Goal: Task Accomplishment & Management: Use online tool/utility

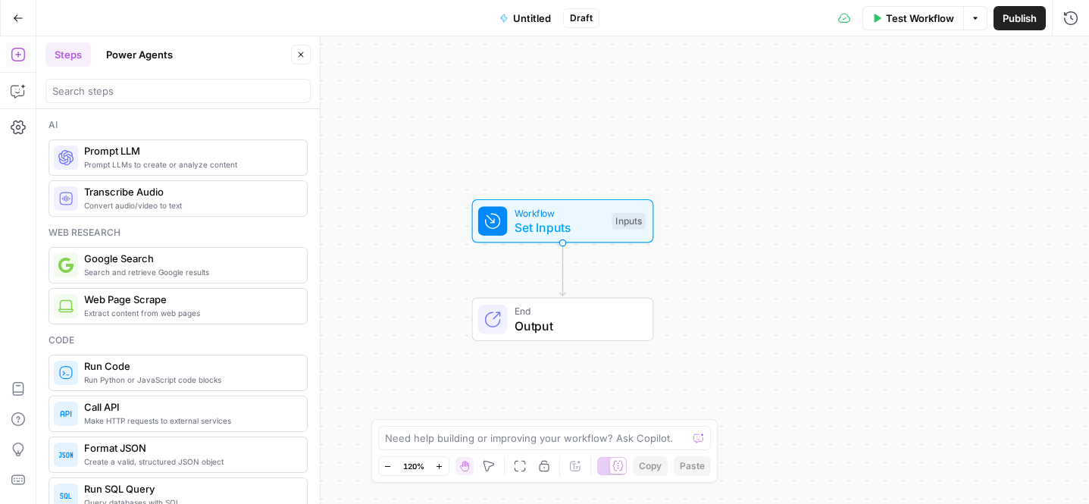
click at [19, 17] on icon "button" at bounding box center [18, 18] width 11 height 11
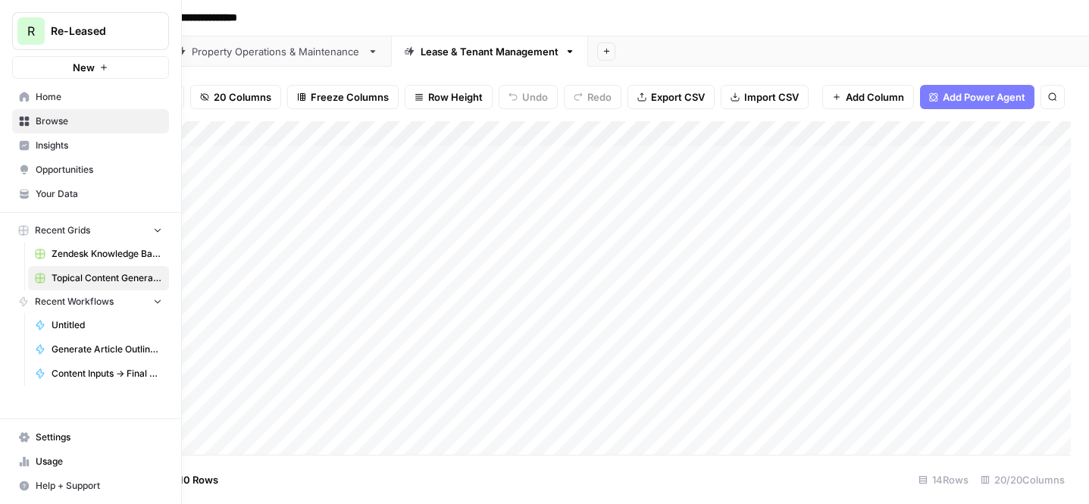
click at [82, 96] on span "Home" at bounding box center [99, 97] width 127 height 14
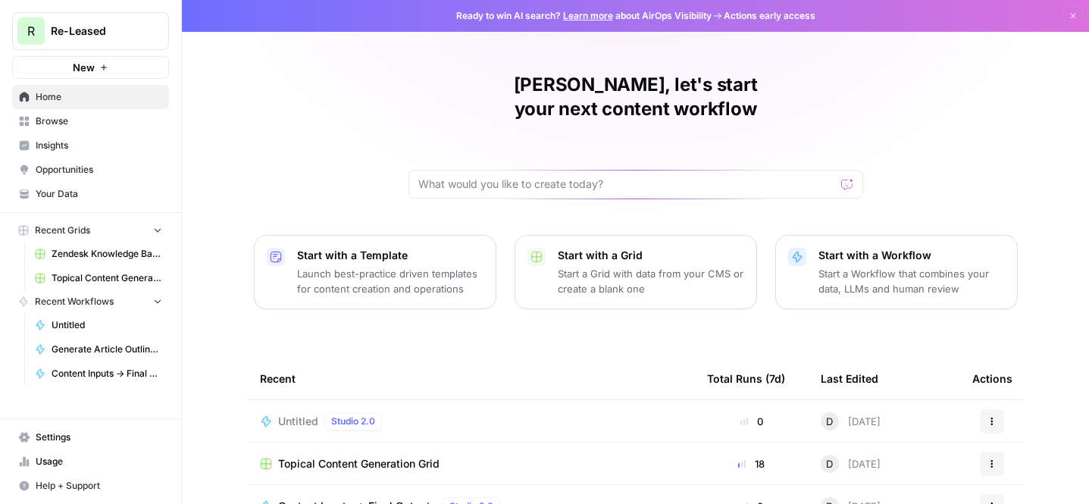
click at [627, 266] on p "Start a Grid with data from your CMS or create a blank one" at bounding box center [651, 281] width 186 height 30
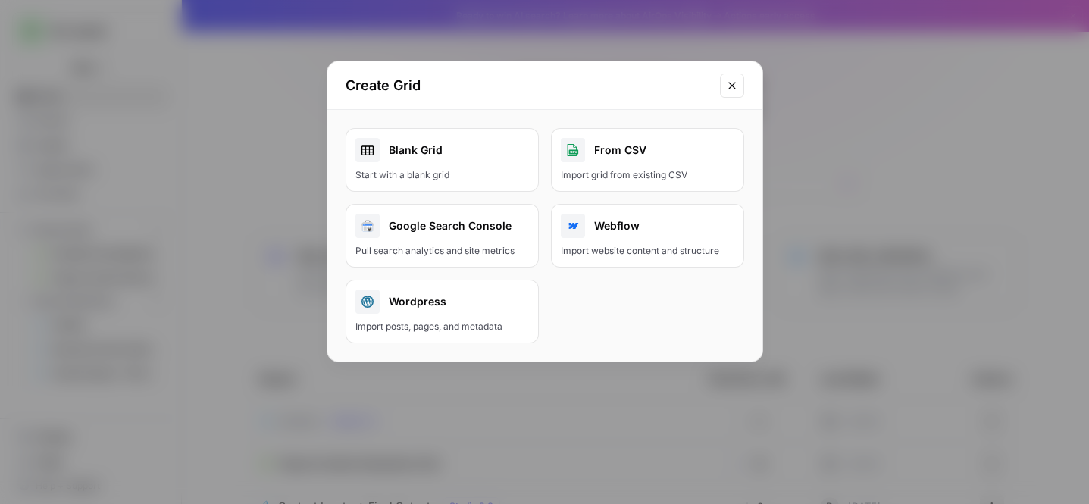
click at [731, 87] on icon "Close modal" at bounding box center [732, 86] width 12 height 12
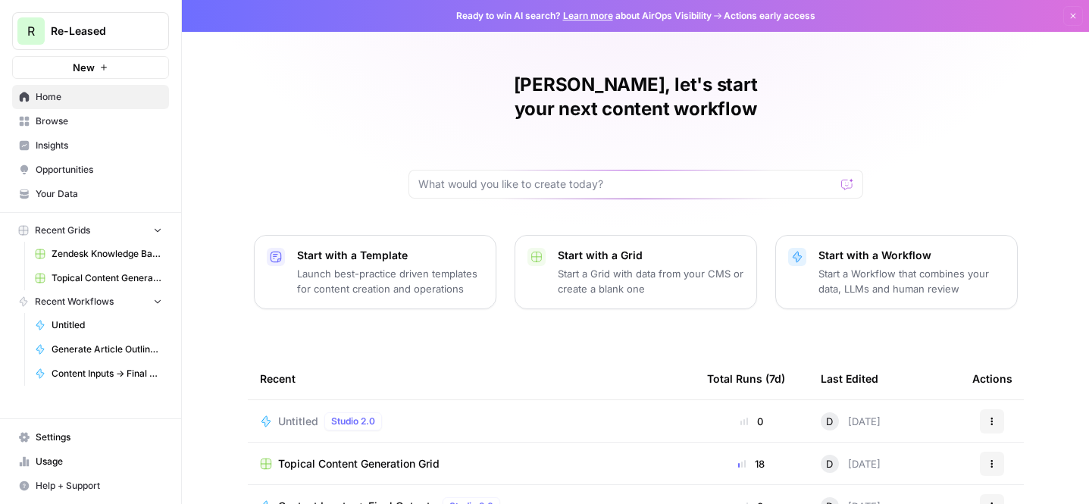
click at [911, 248] on p "Start with a Workflow" at bounding box center [911, 255] width 186 height 15
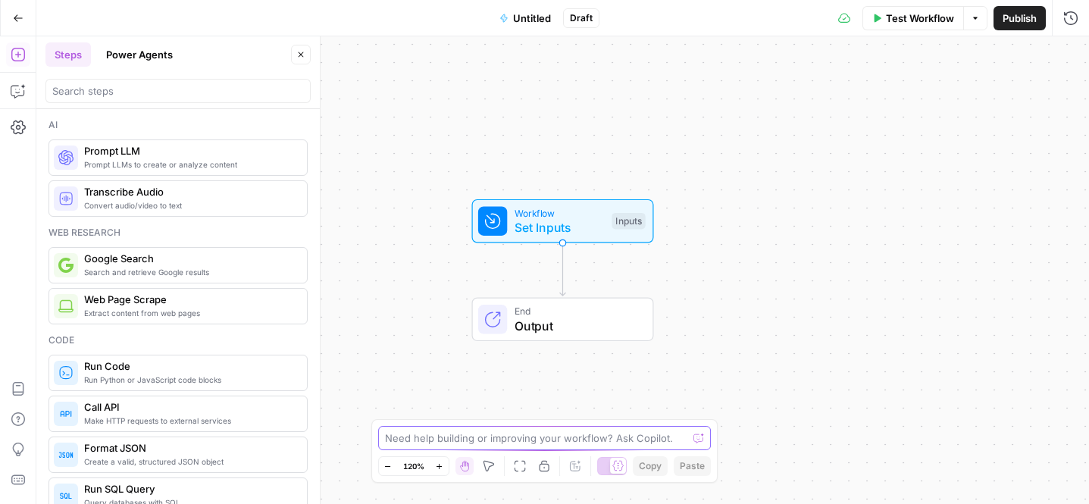
click at [517, 434] on textarea at bounding box center [536, 437] width 303 height 15
click at [436, 437] on textarea "I would like to build a keyword list of all the relat" at bounding box center [529, 437] width 289 height 15
paste textarea "Objectives Capture localized search demand for “commercial lease” information a…"
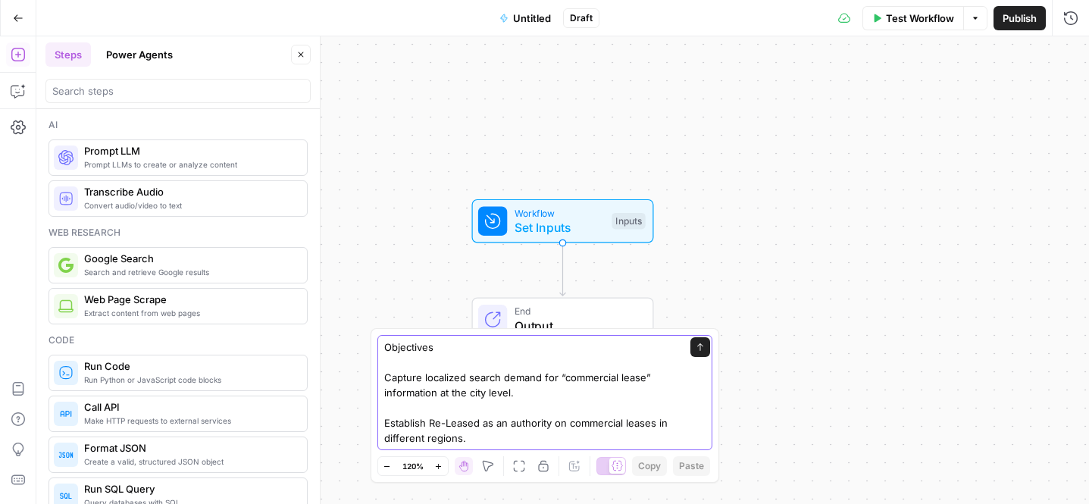
click at [516, 390] on textarea "Objectives Capture localized search demand for “commercial lease” information a…" at bounding box center [529, 392] width 291 height 106
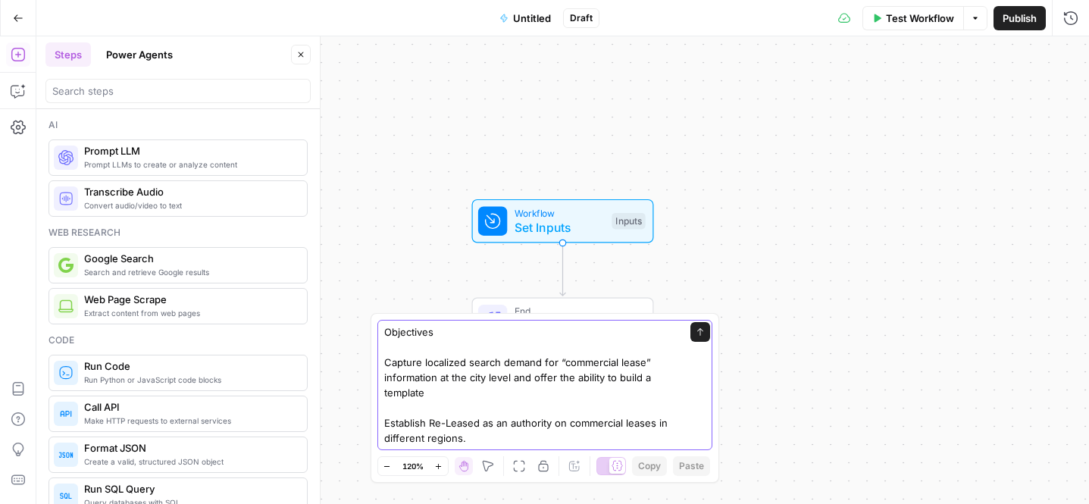
click at [477, 436] on textarea "Objectives Capture localized search demand for “commercial lease” information a…" at bounding box center [529, 384] width 291 height 121
click at [439, 439] on textarea "Objectives Capture localized search demand for “commercial lease” information a…" at bounding box center [529, 384] width 291 height 121
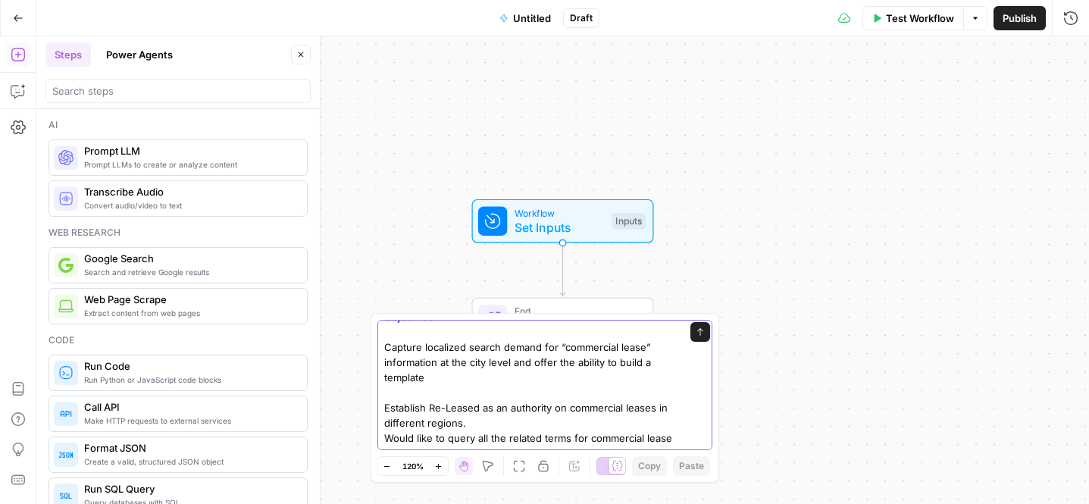
click at [486, 425] on textarea "Objectives Capture localized search demand for “commercial lease” information a…" at bounding box center [529, 377] width 291 height 136
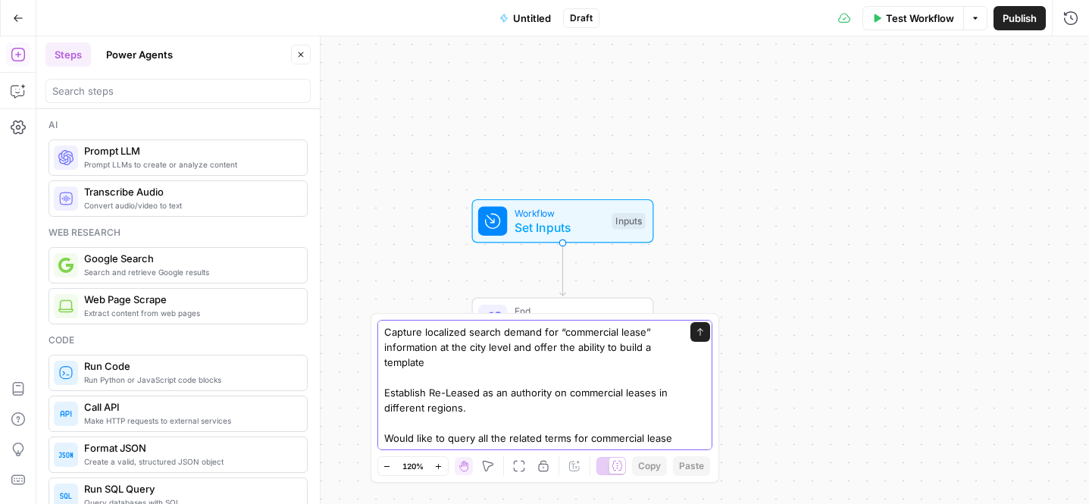
click at [446, 438] on textarea "Objectives Capture localized search demand for “commercial lease” information a…" at bounding box center [529, 370] width 291 height 152
click at [654, 442] on textarea "Objectives Capture localized search demand for “commercial lease” information a…" at bounding box center [529, 377] width 291 height 167
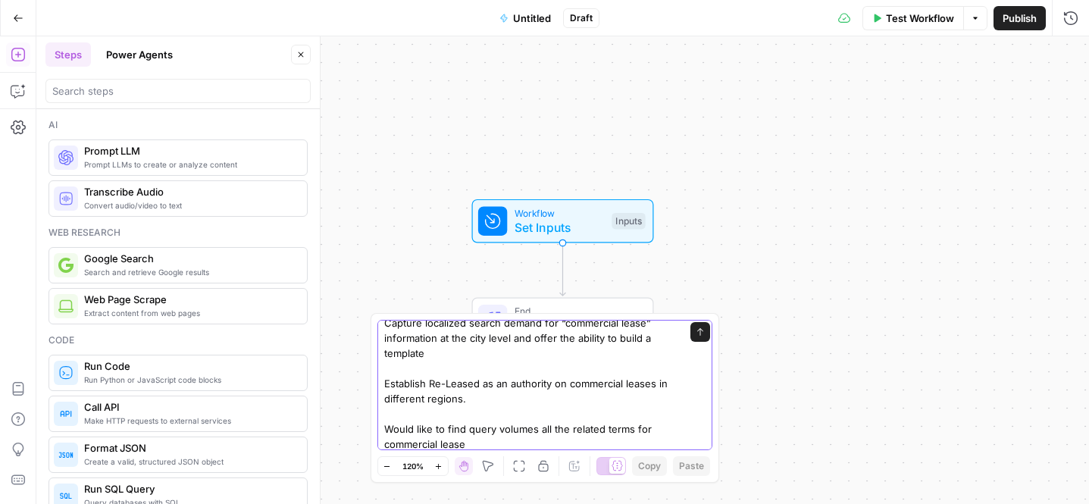
click at [477, 442] on textarea "Objectives Capture localized search demand for “commercial lease” information a…" at bounding box center [529, 368] width 291 height 167
type textarea "Objectives Capture localized search demand for “commercial lease” information a…"
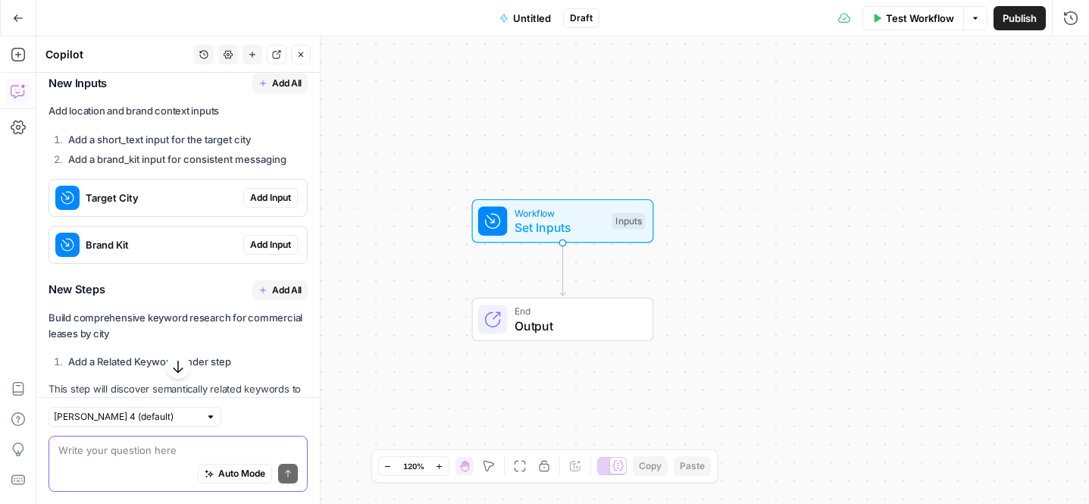
scroll to position [677, 0]
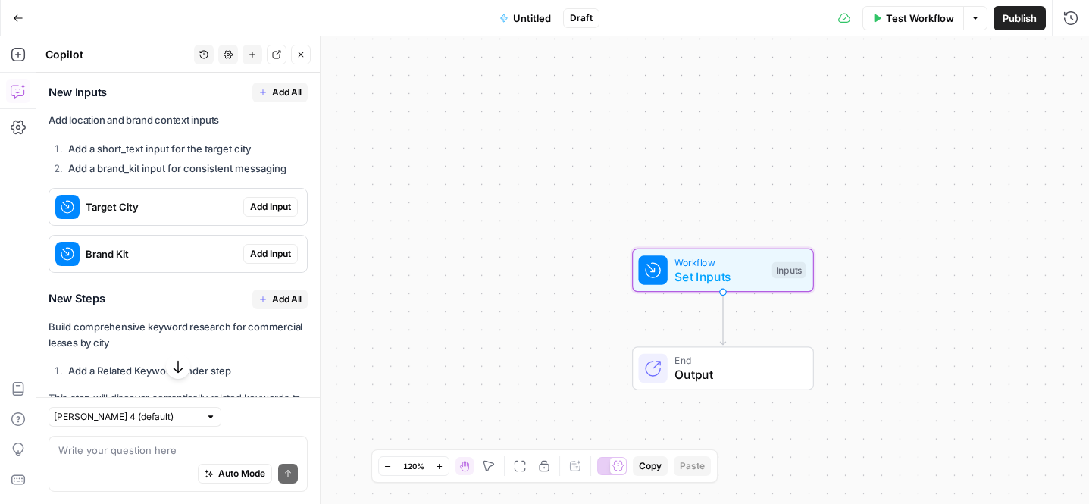
click at [172, 209] on span "Target City" at bounding box center [162, 206] width 152 height 15
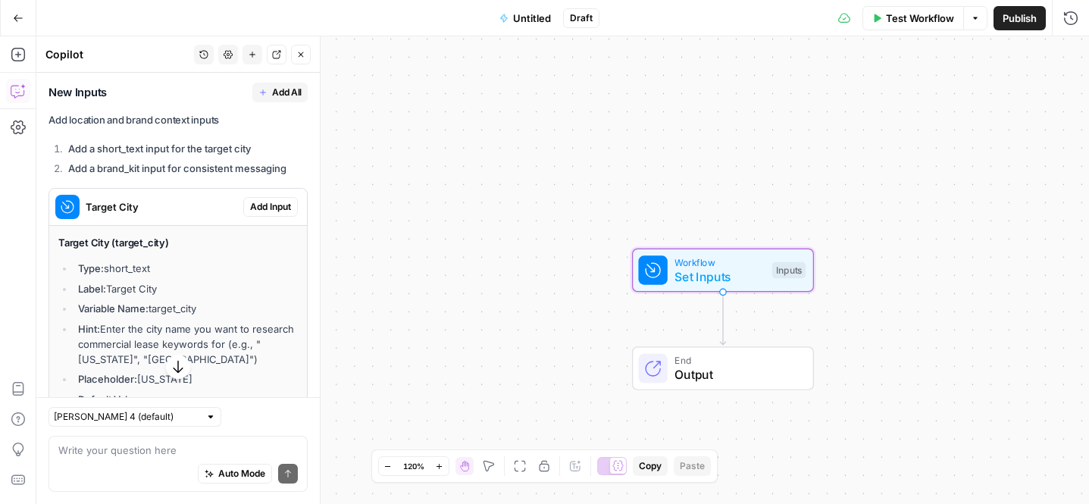
click at [276, 204] on span "Add Input" at bounding box center [270, 207] width 41 height 14
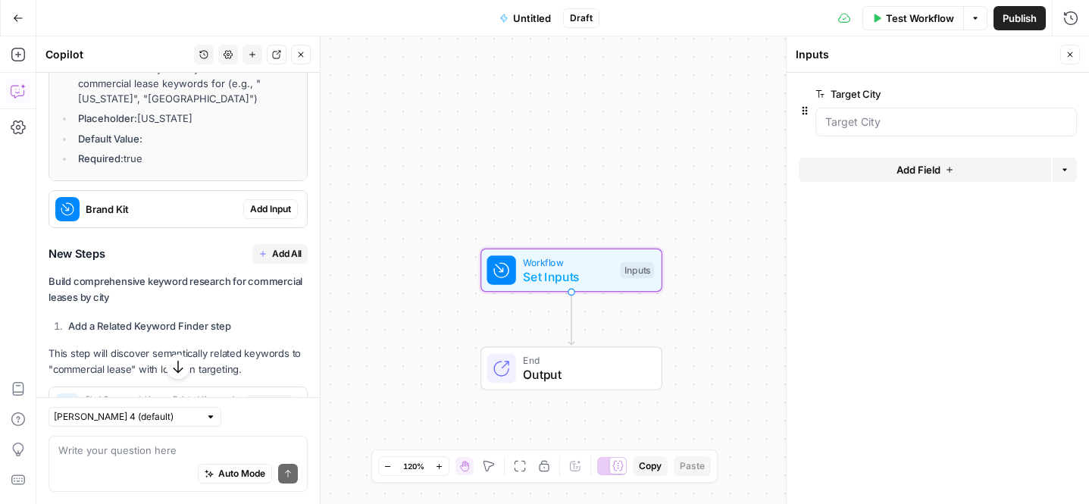
scroll to position [1014, 0]
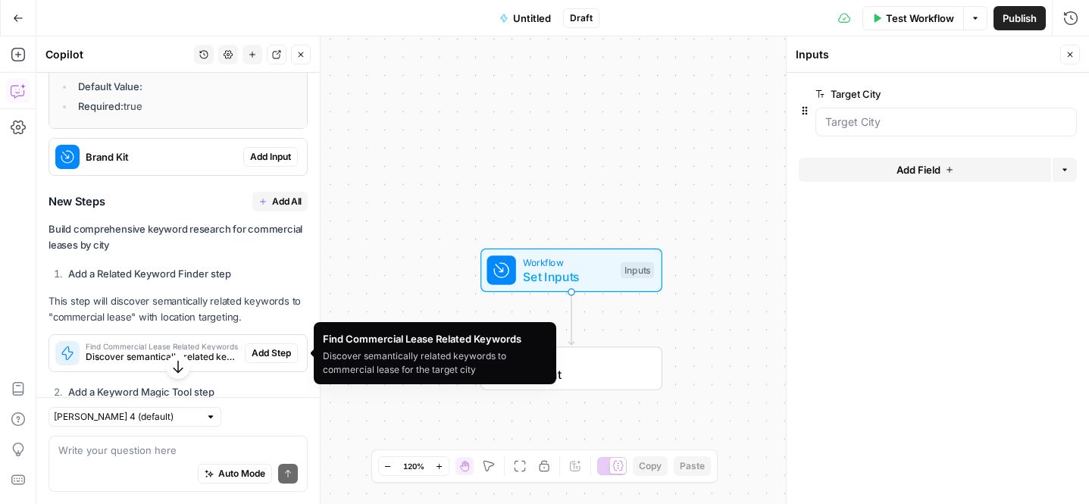
click at [142, 349] on span "Find Commercial Lease Related Keywords" at bounding box center [162, 346] width 153 height 8
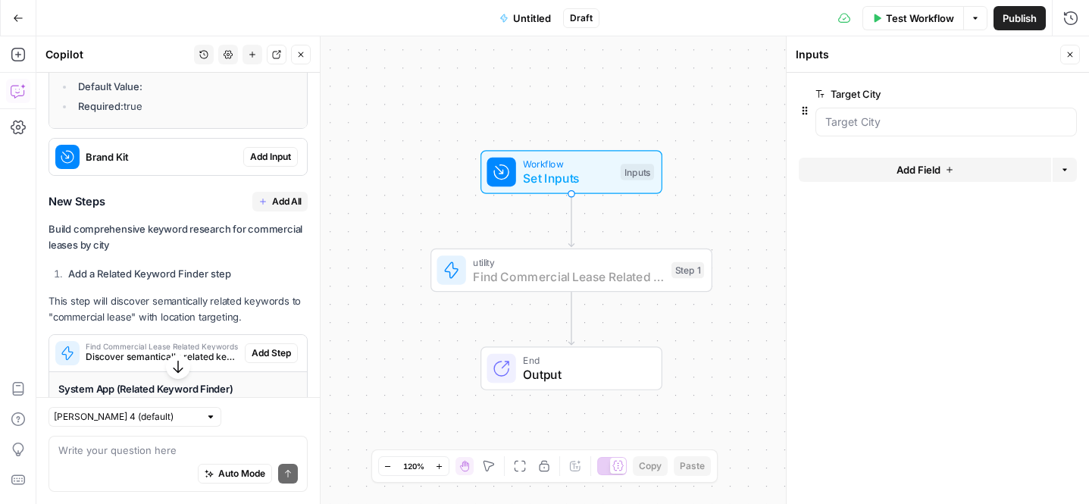
click at [277, 350] on span "Add Step" at bounding box center [271, 353] width 39 height 14
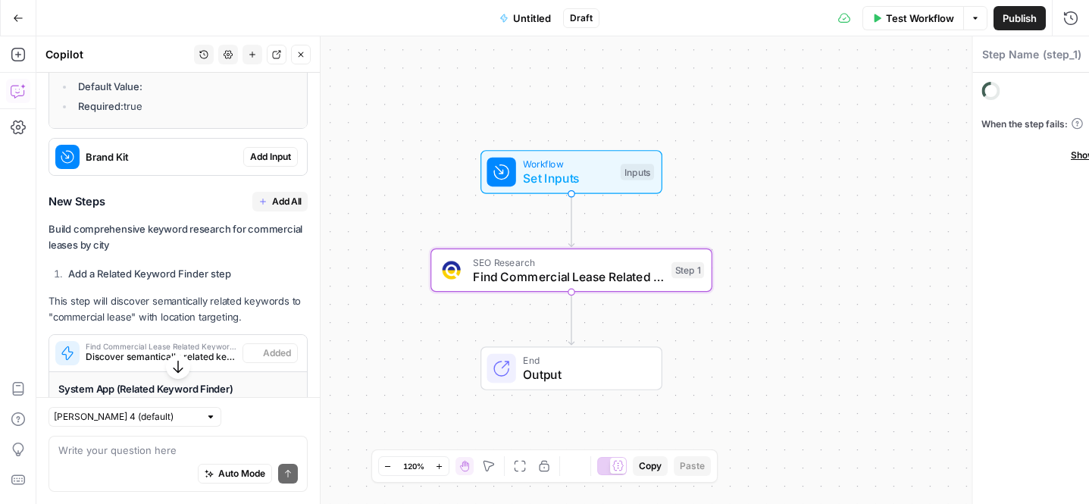
type textarea "Find Commercial Lease Related Keywords"
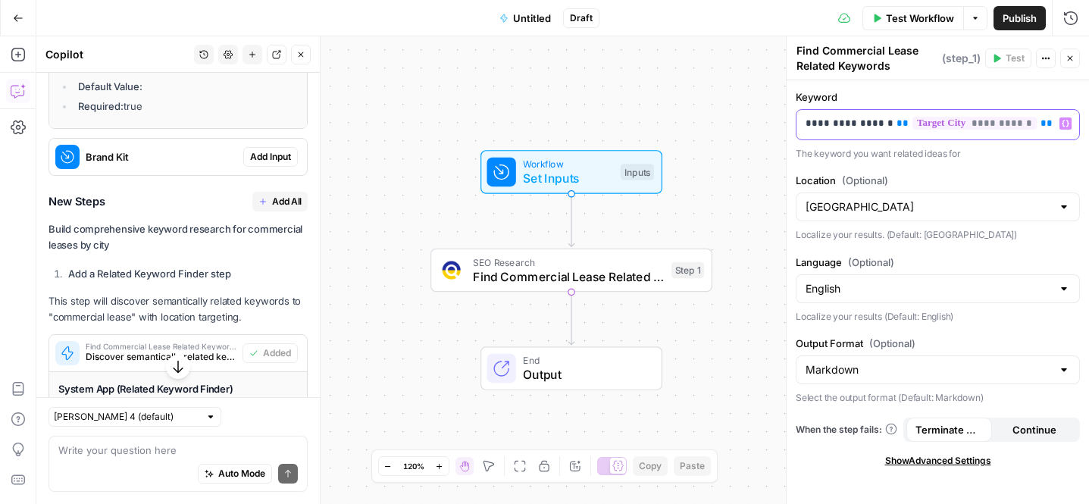
click at [1045, 124] on p "**********" at bounding box center [937, 123] width 264 height 15
click at [551, 183] on span "Set Inputs" at bounding box center [568, 178] width 90 height 18
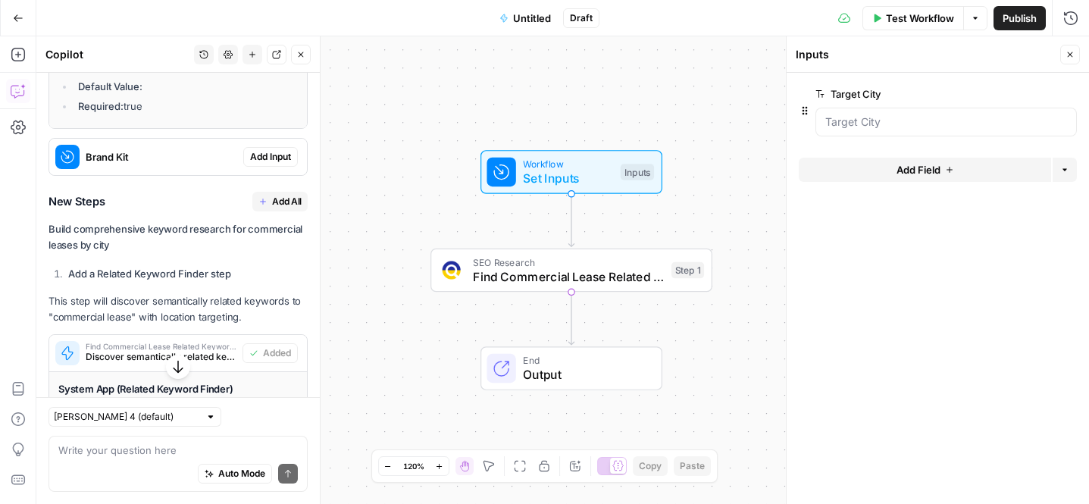
click at [1043, 94] on icon "button" at bounding box center [1045, 94] width 8 height 8
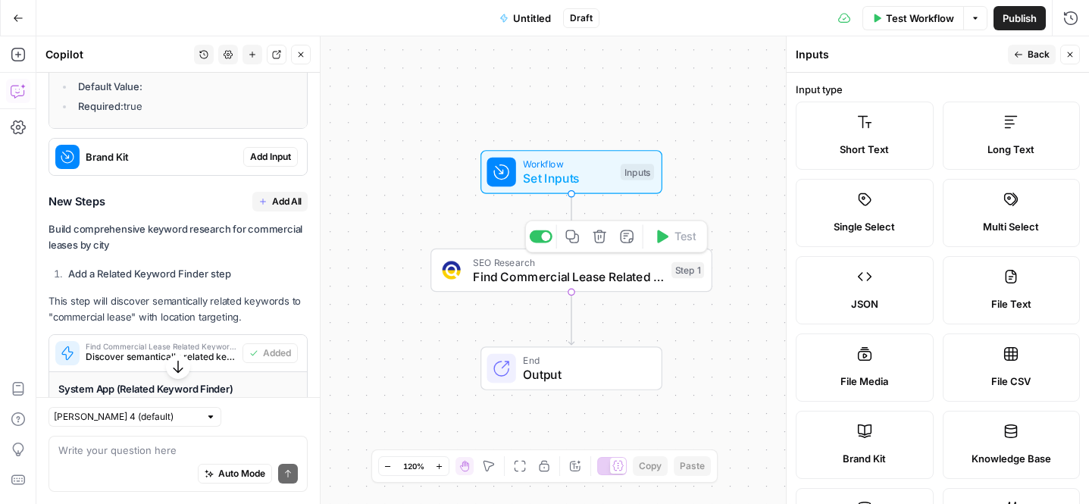
click at [539, 271] on span "Find Commercial Lease Related Keywords" at bounding box center [568, 276] width 191 height 18
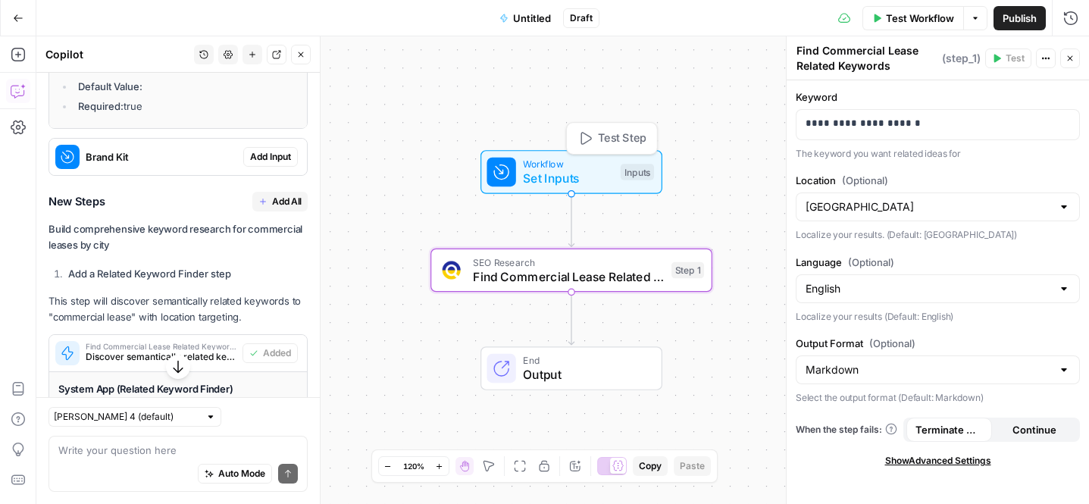
click at [526, 189] on div "Workflow Set Inputs Inputs Test Step" at bounding box center [571, 172] width 182 height 44
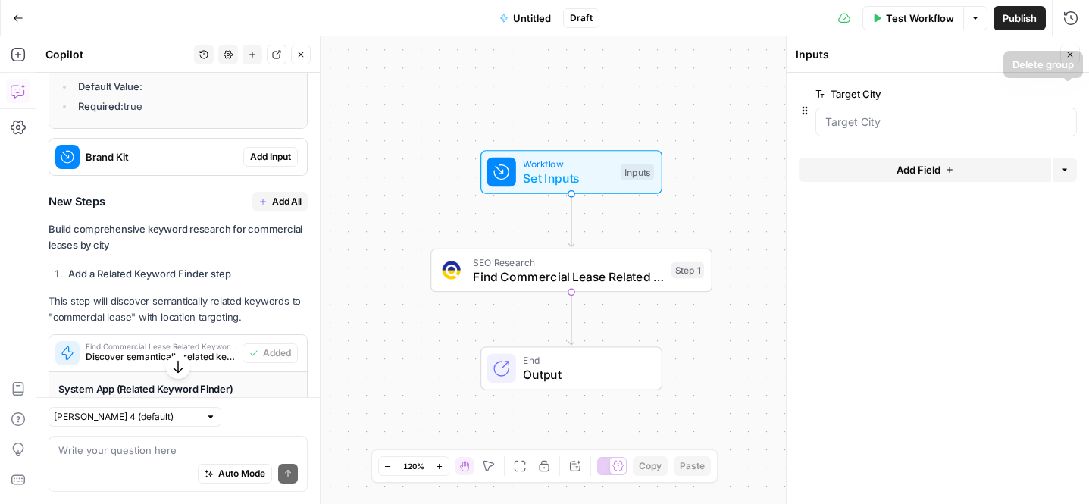
click at [1036, 91] on button "edit field" at bounding box center [1026, 94] width 58 height 18
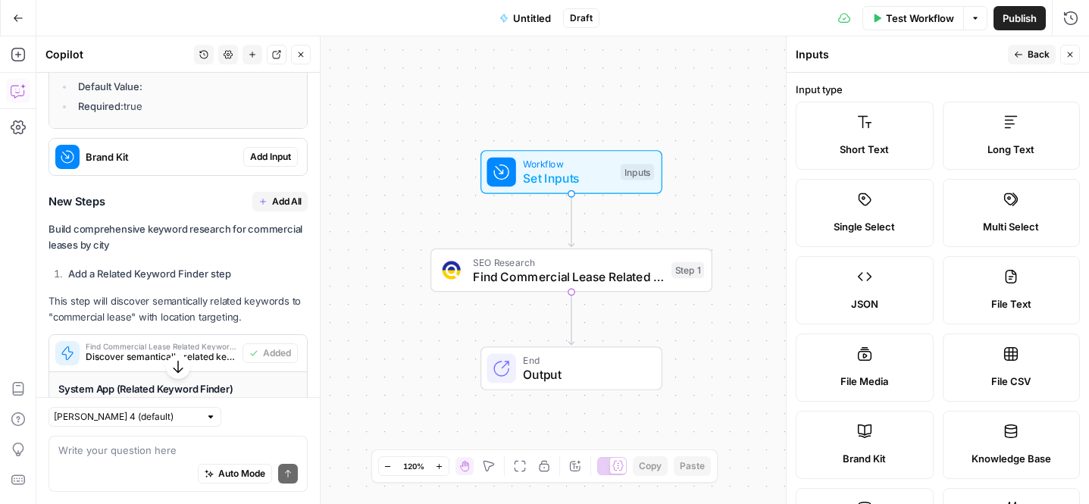
click at [916, 142] on div "Short Text" at bounding box center [864, 149] width 112 height 15
click at [1030, 53] on span "Back" at bounding box center [1038, 55] width 22 height 14
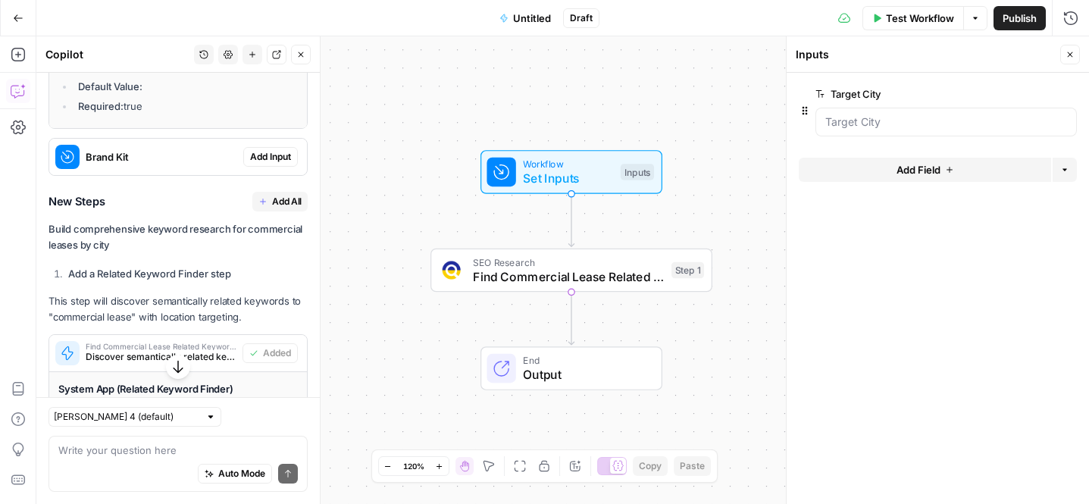
click at [1036, 95] on button "edit field" at bounding box center [1026, 94] width 58 height 18
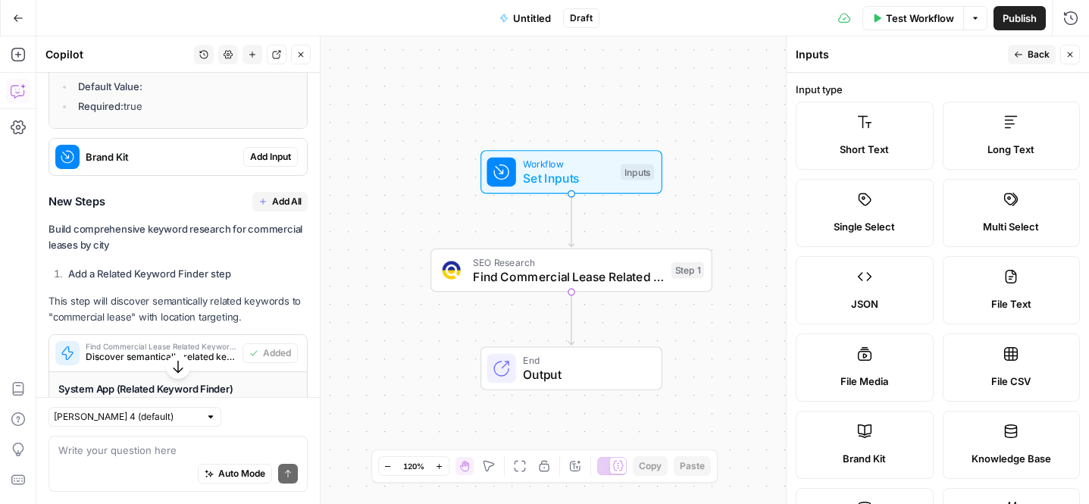
scroll to position [374, 0]
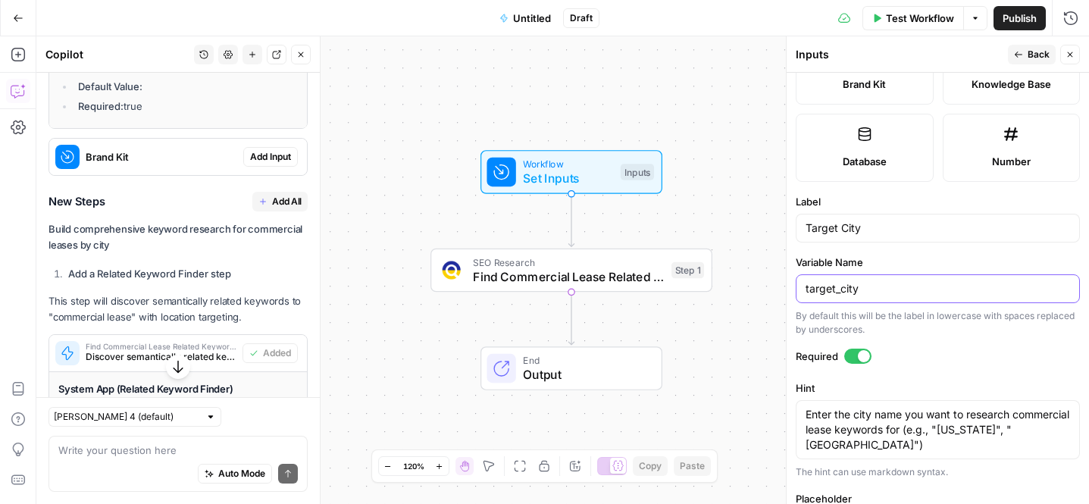
click at [879, 288] on input "target_city" at bounding box center [937, 288] width 264 height 15
type input "keyword"
click at [899, 227] on input "Target City" at bounding box center [937, 227] width 264 height 15
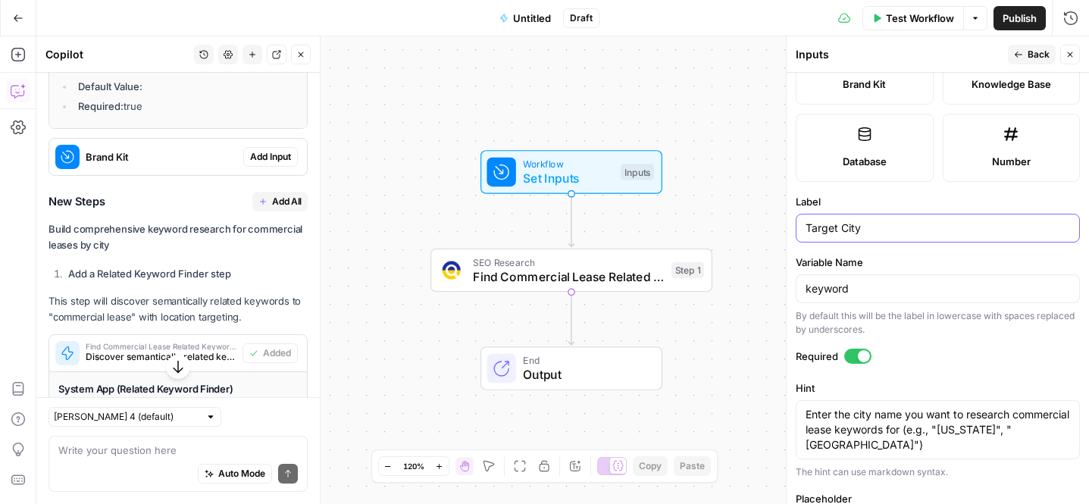
click at [899, 227] on input "Target City" at bounding box center [937, 227] width 264 height 15
type input "Keyword"
click at [883, 445] on textarea "Enter the city name you want to research commercial lease keywords for (e.g., "…" at bounding box center [937, 429] width 264 height 45
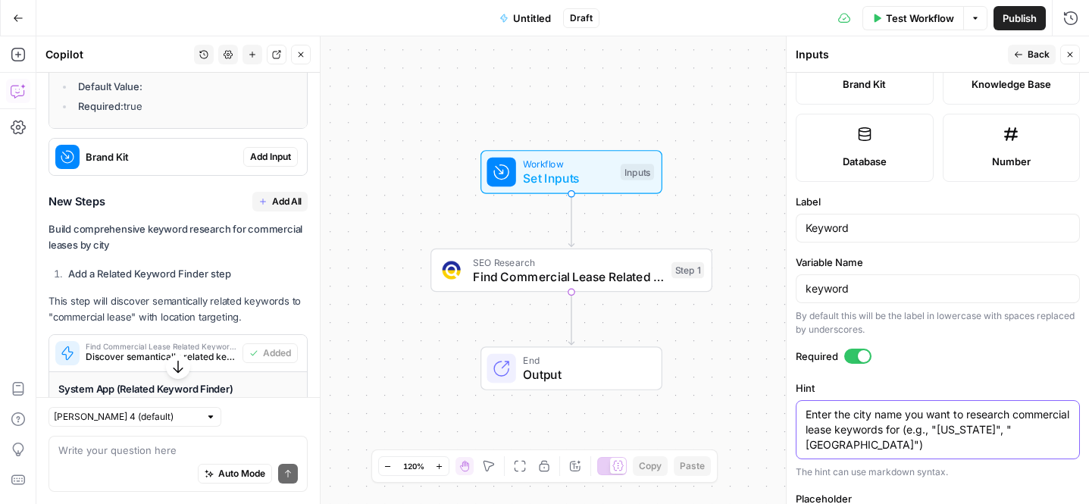
click at [883, 445] on textarea "Enter the city name you want to research commercial lease keywords for (e.g., "…" at bounding box center [937, 429] width 264 height 45
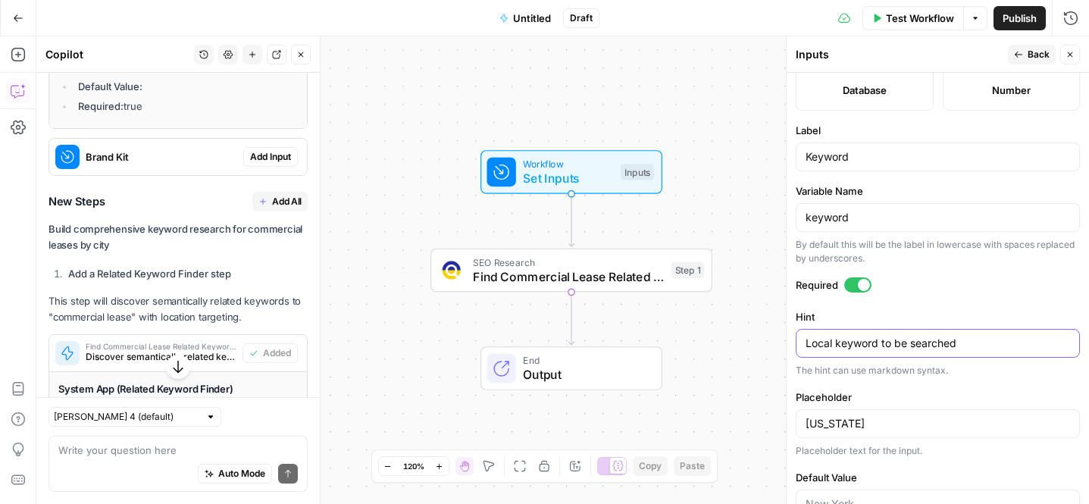
scroll to position [489, 0]
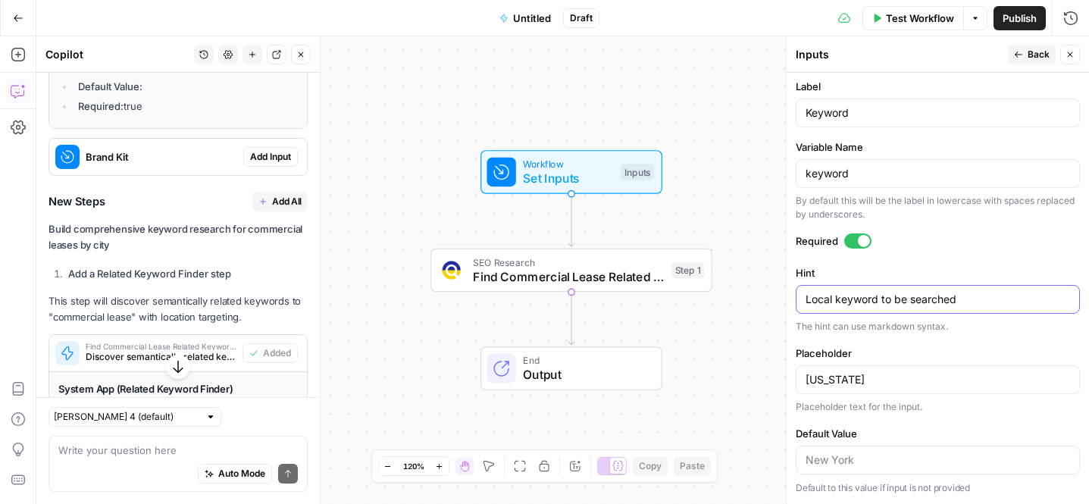
type textarea "Local keyword to be searched"
click at [865, 386] on input "[US_STATE]" at bounding box center [937, 379] width 264 height 15
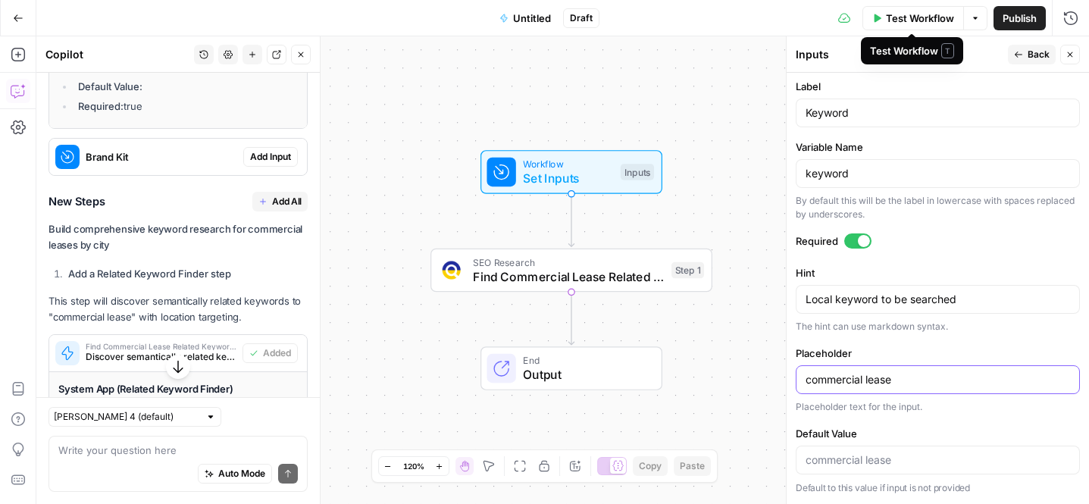
type input "commercial lease"
click at [921, 14] on span "Test Workflow" at bounding box center [920, 18] width 68 height 15
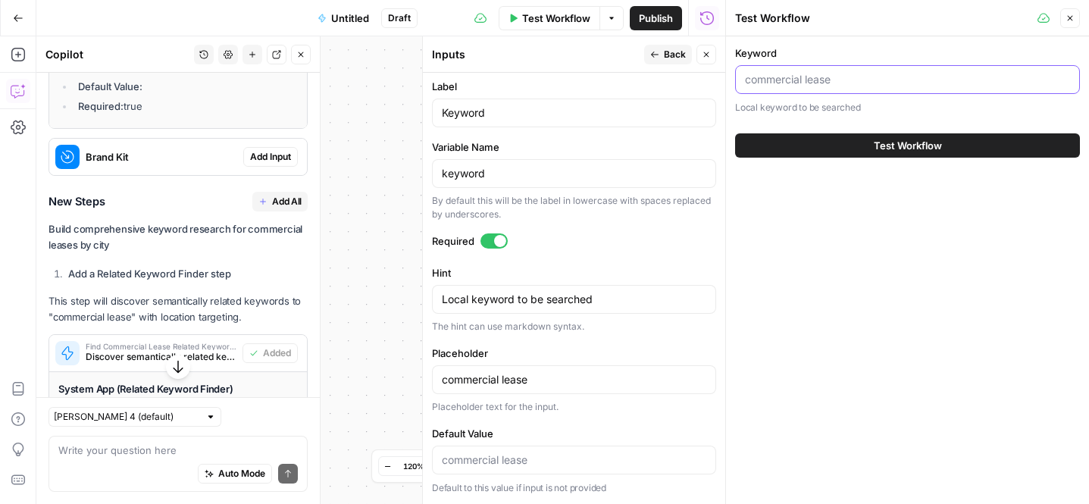
click at [773, 82] on input "Keyword" at bounding box center [907, 79] width 325 height 15
type input "commercial lease"
click at [833, 147] on button "Test Workflow" at bounding box center [907, 145] width 345 height 24
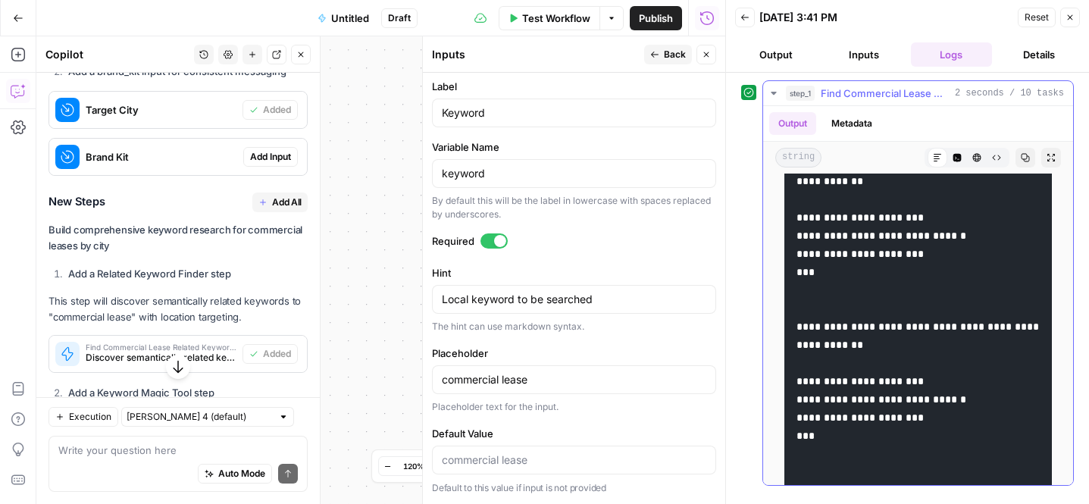
scroll to position [2265, 0]
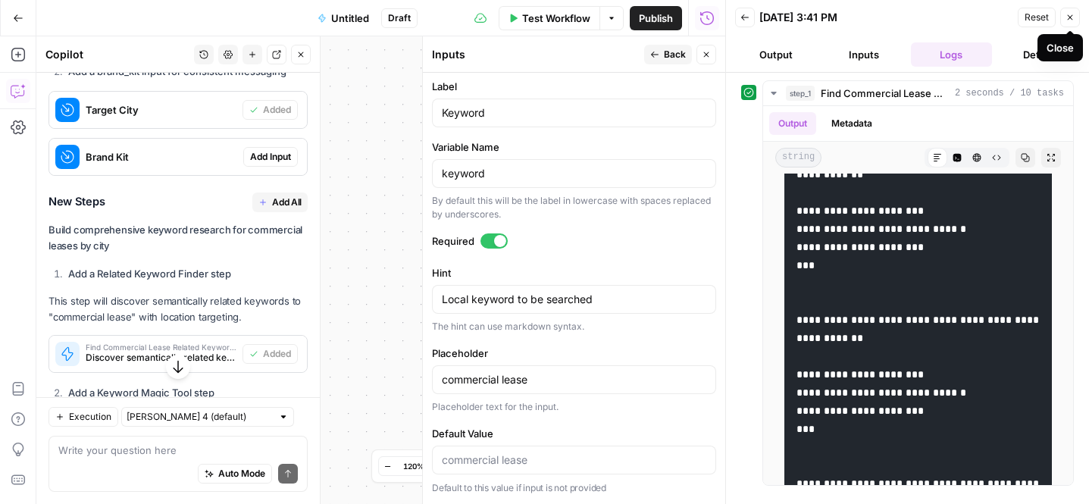
click at [1072, 13] on icon "button" at bounding box center [1069, 17] width 9 height 9
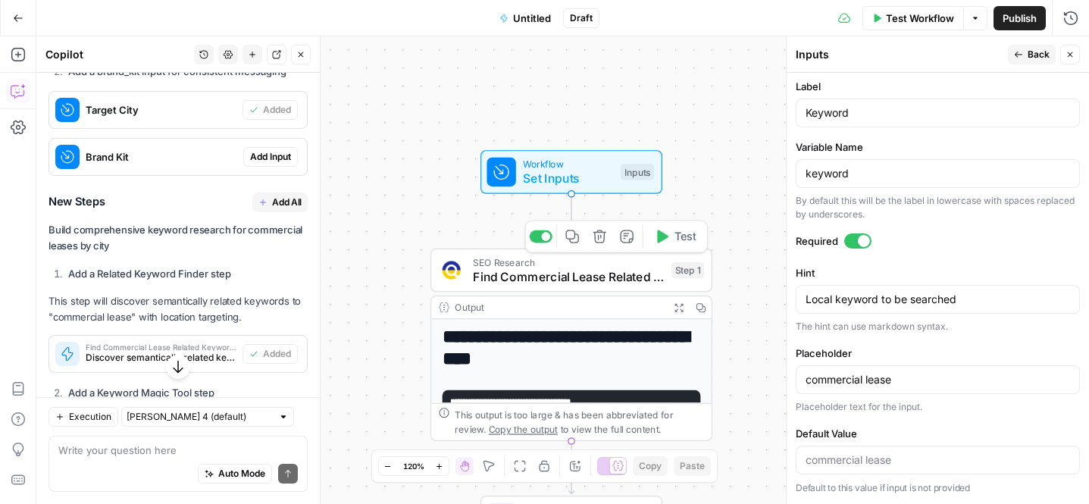
click at [522, 274] on span "Find Commercial Lease Related Keywords" at bounding box center [568, 276] width 191 height 18
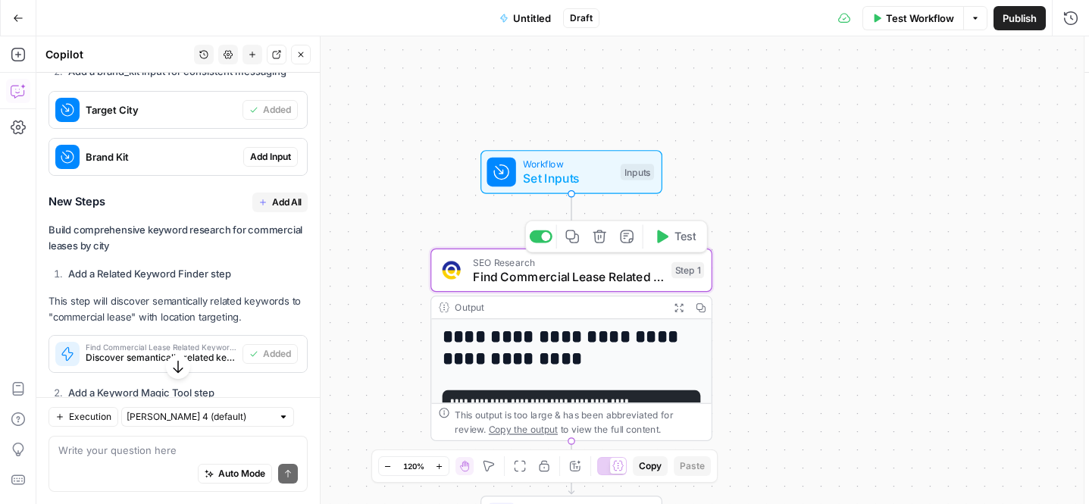
type textarea "Find Commercial Lease Related Keywords"
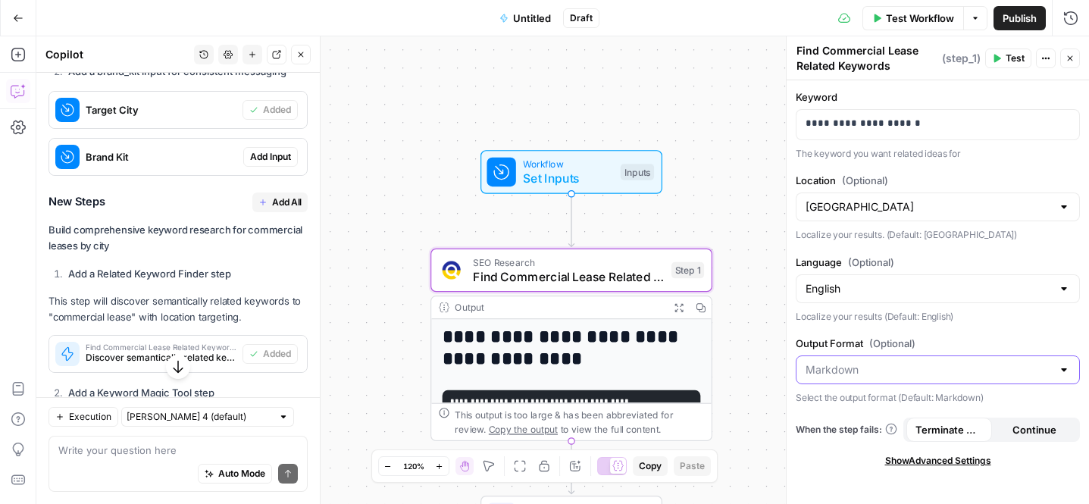
click at [875, 371] on input "Output Format (Optional)" at bounding box center [928, 369] width 246 height 15
click at [857, 413] on span "JSON" at bounding box center [934, 408] width 252 height 15
type input "JSON"
click at [1008, 58] on span "Test" at bounding box center [1014, 59] width 19 height 14
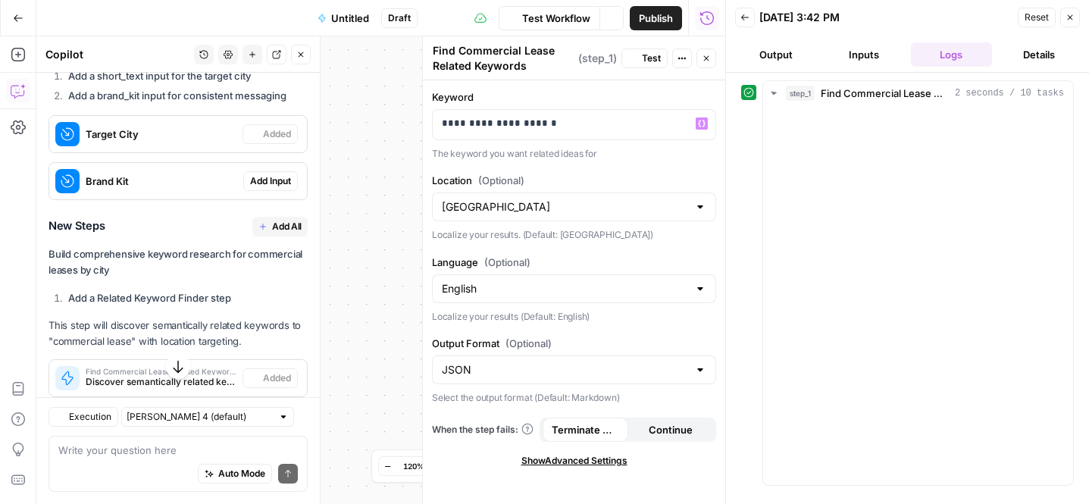
scroll to position [799, 0]
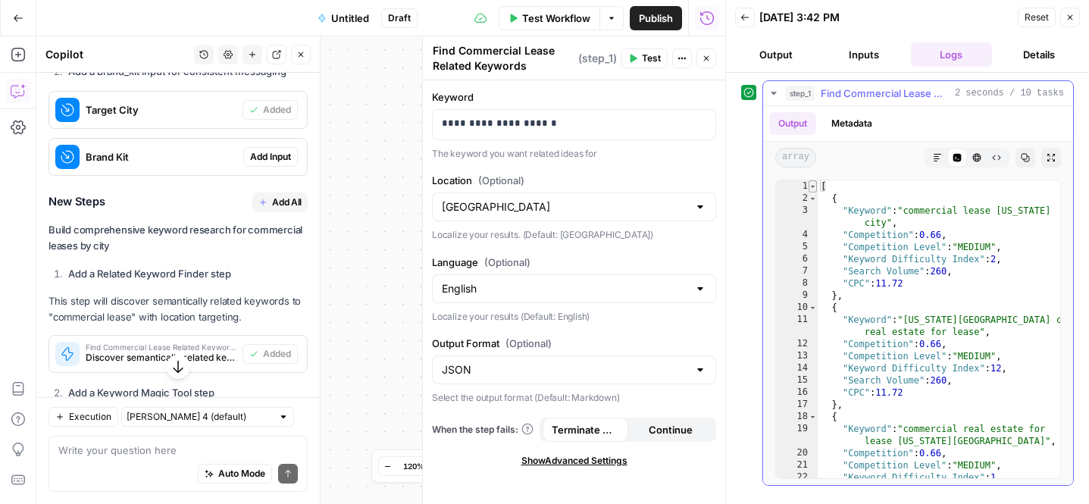
type textarea "*"
click at [812, 184] on span "Toggle code folding, rows 1 through 802" at bounding box center [812, 186] width 8 height 12
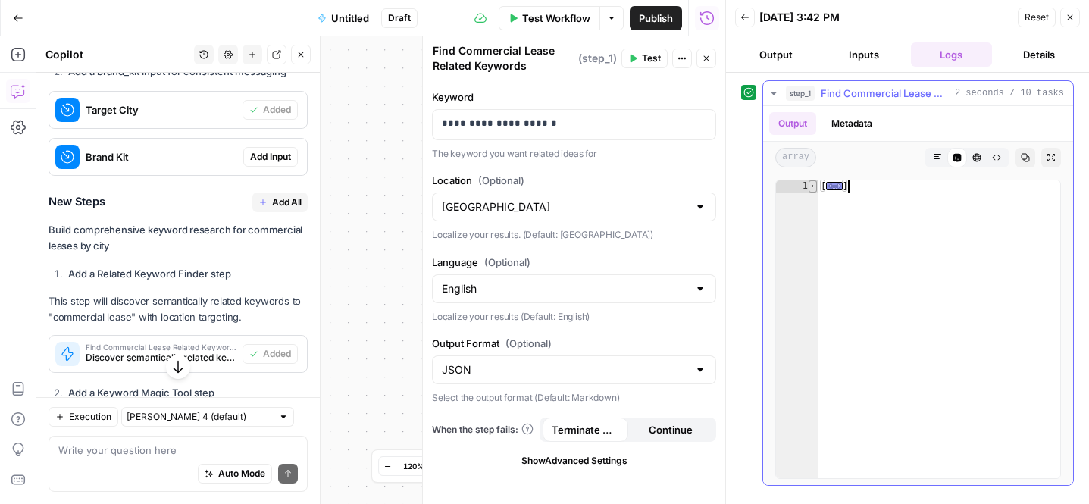
click at [812, 184] on span "Toggle code folding, rows 1 through 802" at bounding box center [812, 186] width 8 height 12
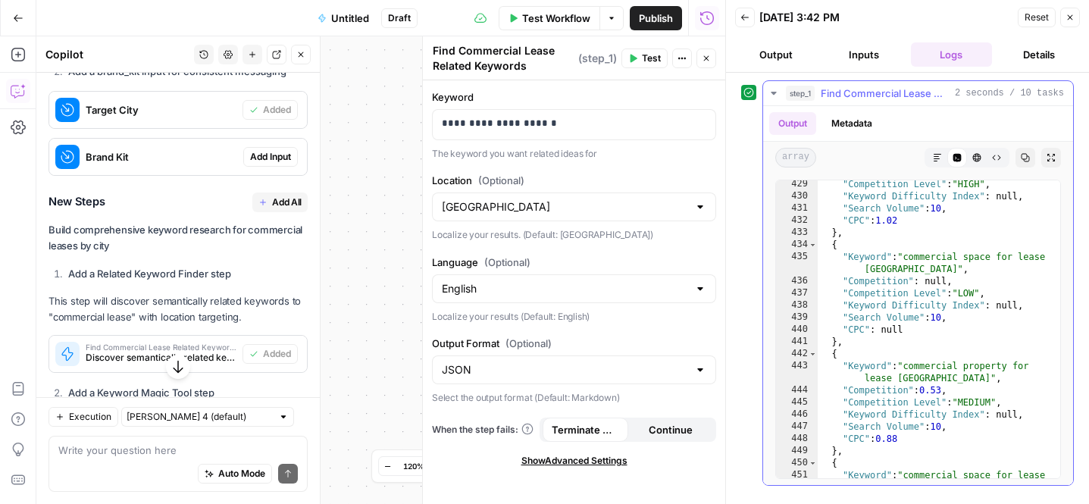
scroll to position [5866, 0]
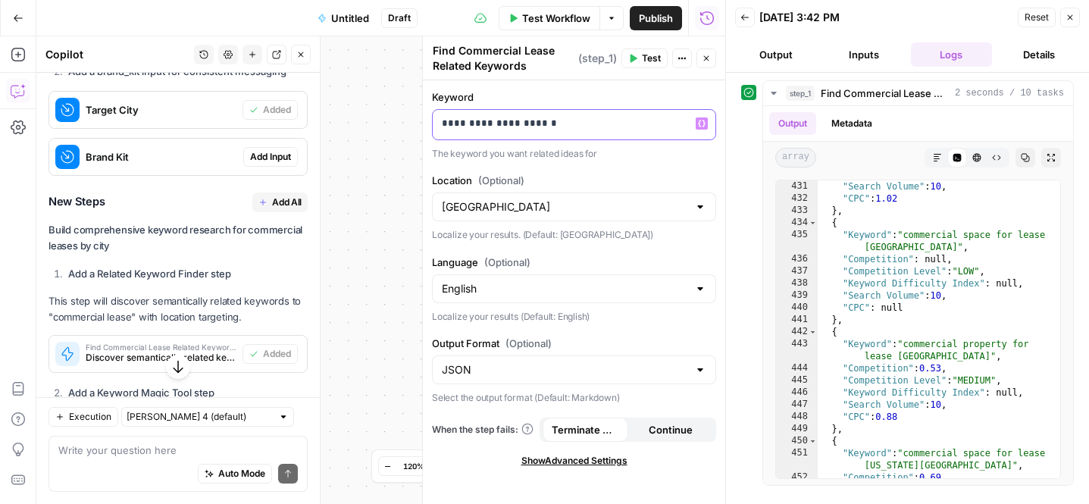
click at [523, 125] on p "**********" at bounding box center [574, 123] width 264 height 15
click at [538, 122] on p "**********" at bounding box center [574, 123] width 264 height 15
click at [639, 60] on button "Test" at bounding box center [644, 58] width 46 height 20
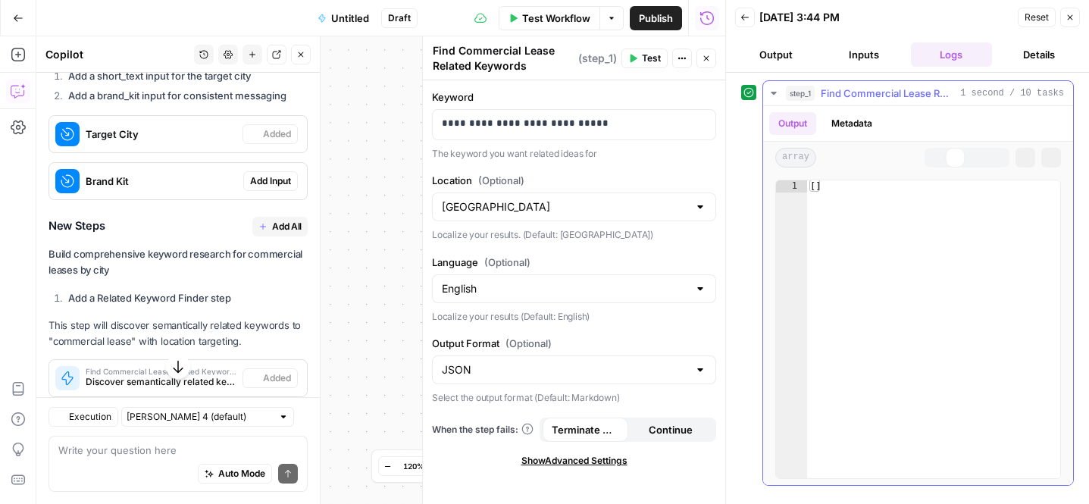
scroll to position [799, 0]
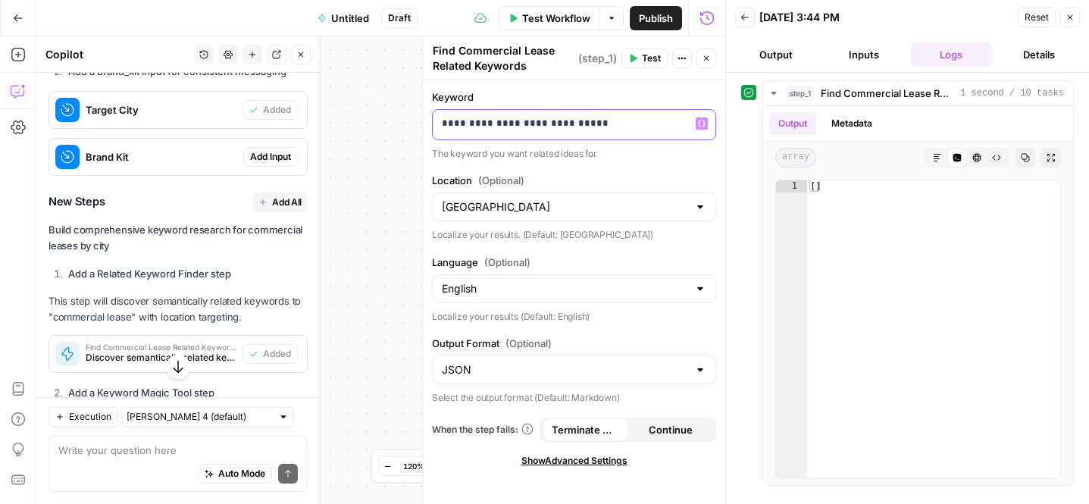
drag, startPoint x: 573, startPoint y: 123, endPoint x: 527, endPoint y: 120, distance: 45.5
click at [527, 120] on p "**********" at bounding box center [574, 123] width 264 height 15
click at [650, 55] on span "Test" at bounding box center [651, 59] width 19 height 14
drag, startPoint x: 602, startPoint y: 125, endPoint x: 570, endPoint y: 125, distance: 32.6
click at [570, 125] on p "**********" at bounding box center [574, 123] width 264 height 15
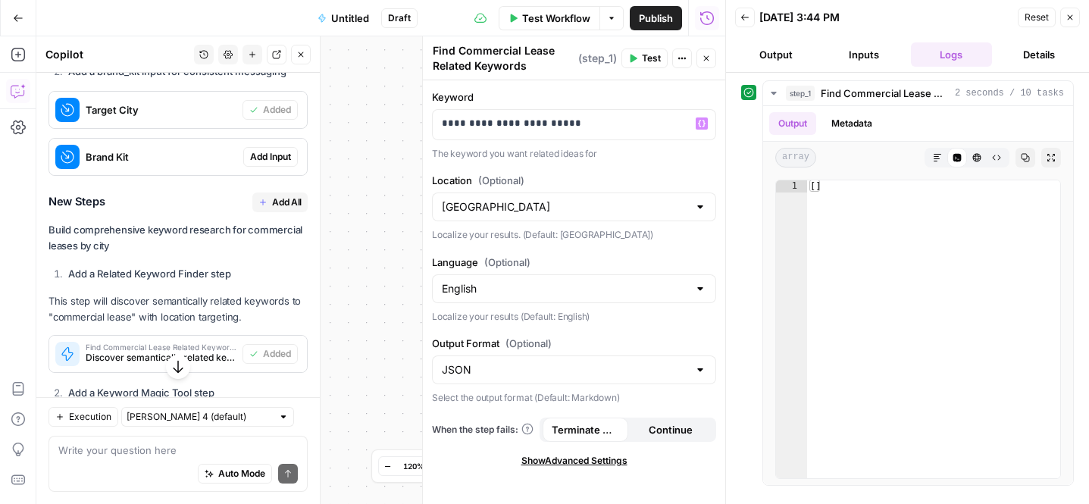
click at [646, 54] on span "Test" at bounding box center [651, 59] width 19 height 14
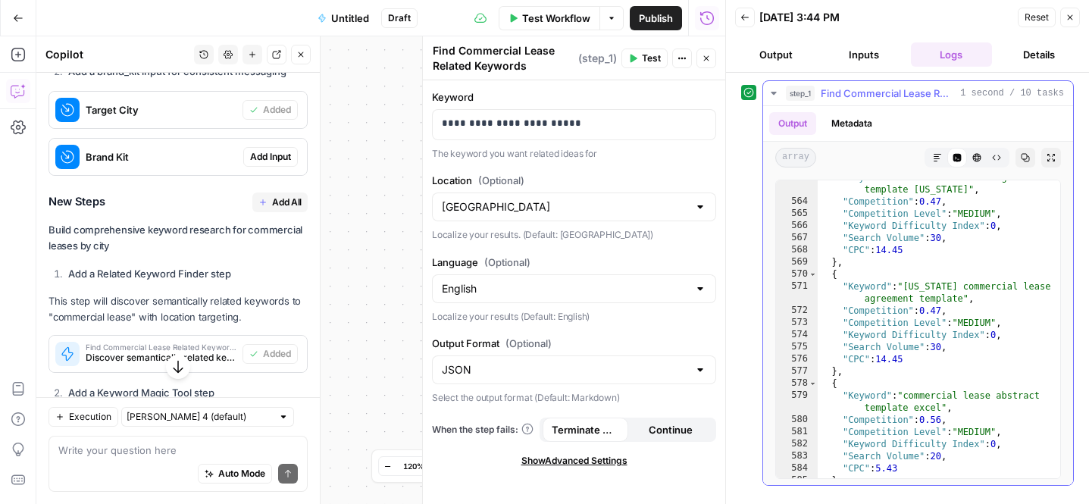
scroll to position [7661, 0]
